Goal: Contribute content: Add original content to the website for others to see

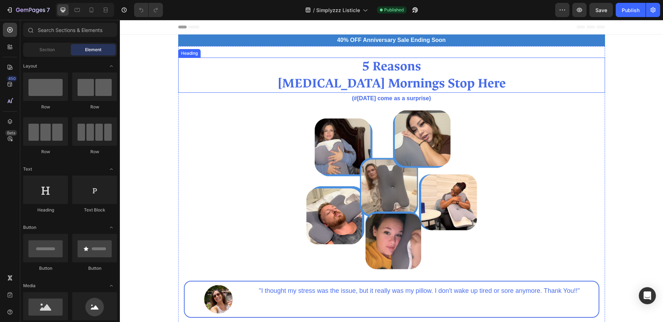
click at [399, 79] on strong "[MEDICAL_DATA] Mornings Stop Here" at bounding box center [392, 83] width 229 height 17
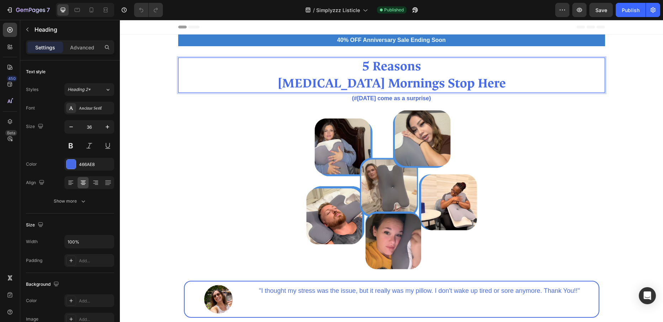
click at [399, 79] on strong "[MEDICAL_DATA] Mornings Stop Here" at bounding box center [392, 83] width 229 height 17
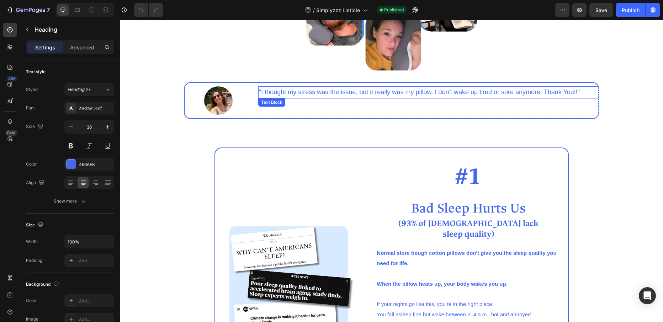
scroll to position [241, 0]
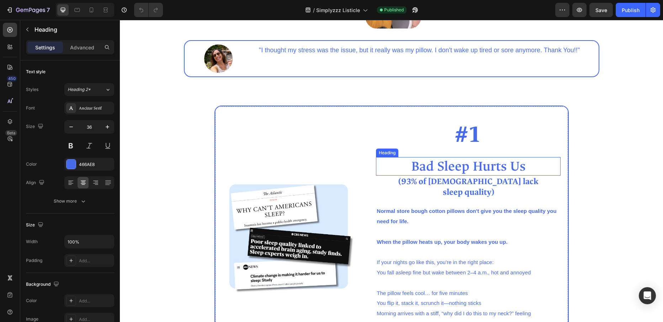
click at [477, 160] on h2 "Bad Sleep Hurts Us" at bounding box center [468, 166] width 185 height 19
click at [478, 163] on h2 "Bad Sleep Hurts Us" at bounding box center [468, 166] width 185 height 19
click at [478, 163] on p "Bad Sleep Hurts Us" at bounding box center [468, 166] width 183 height 17
click at [518, 166] on p "Bad Sleep Hurts Us" at bounding box center [468, 166] width 183 height 17
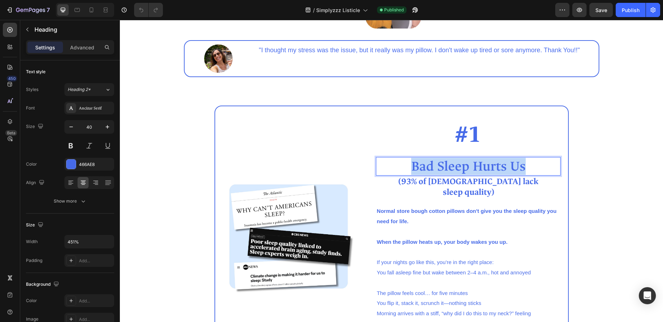
drag, startPoint x: 529, startPoint y: 164, endPoint x: 413, endPoint y: 169, distance: 116.9
click at [413, 169] on p "Bad Sleep Hurts Us" at bounding box center [468, 166] width 183 height 17
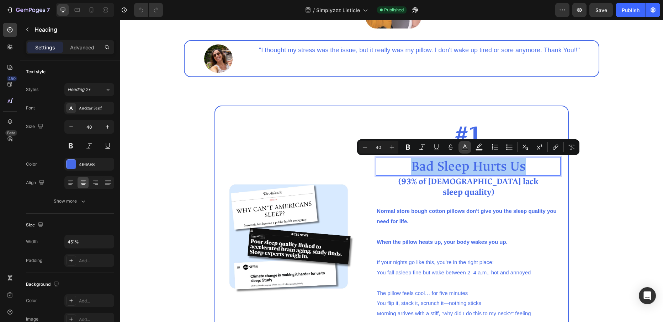
click at [463, 148] on icon "Editor contextual toolbar" at bounding box center [465, 147] width 7 height 7
type input "466AE8"
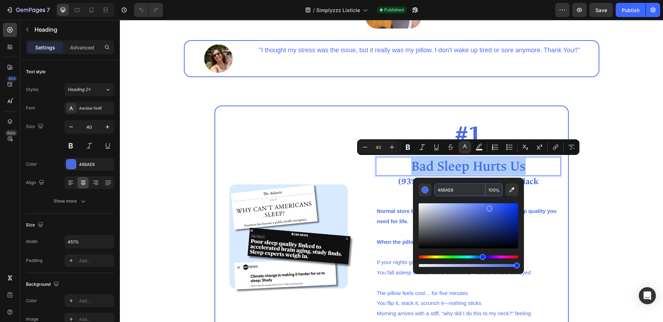
click at [470, 190] on input "466AE8" at bounding box center [460, 190] width 51 height 13
copy p "Bad Sleep Hurts Us"
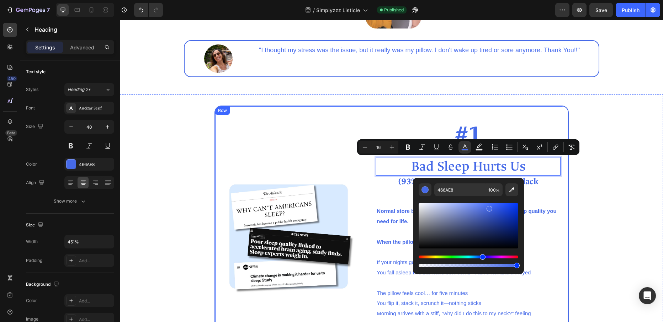
click at [515, 112] on div "Image #1 Heading Bad Sleep Hurts Us Heading 0 (93% of Americans lack sleep qual…" at bounding box center [392, 239] width 355 height 267
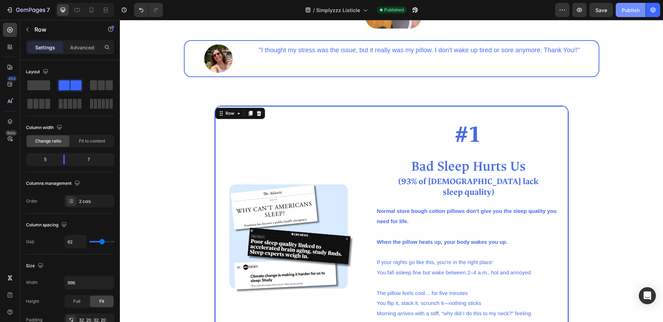
click at [622, 12] on button "Publish" at bounding box center [631, 10] width 30 height 14
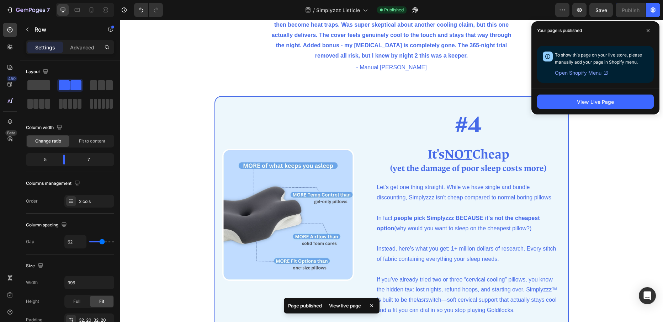
scroll to position [1164, 0]
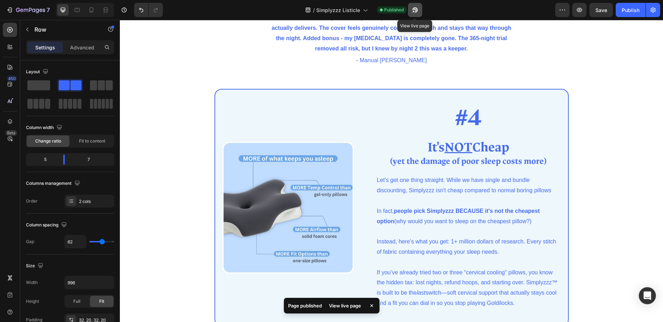
click at [418, 9] on icon "button" at bounding box center [415, 9] width 7 height 7
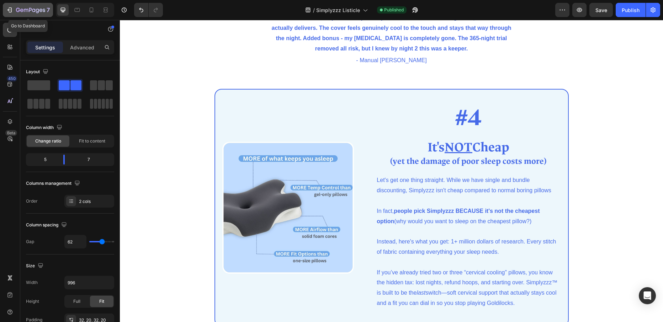
click at [27, 11] on icon "button" at bounding box center [30, 10] width 29 height 6
